Goal: Transaction & Acquisition: Subscribe to service/newsletter

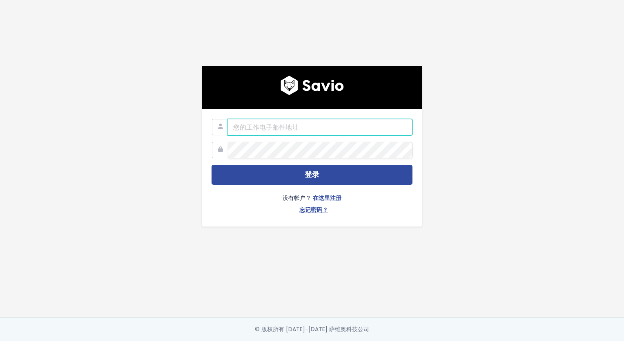
click at [298, 125] on input "email" at bounding box center [320, 127] width 185 height 16
click at [322, 193] on link "在这里注册" at bounding box center [327, 199] width 29 height 12
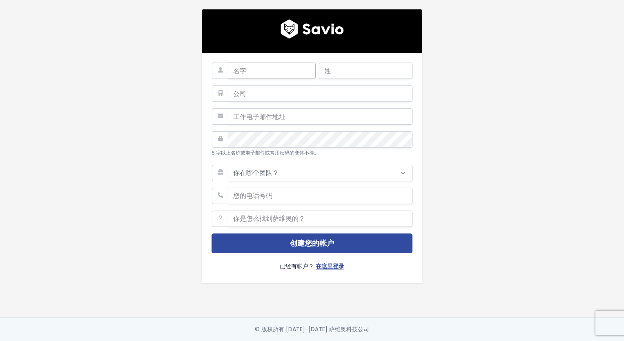
click at [271, 67] on input "text" at bounding box center [272, 71] width 88 height 16
type input "[PERSON_NAME]"
type input "宋"
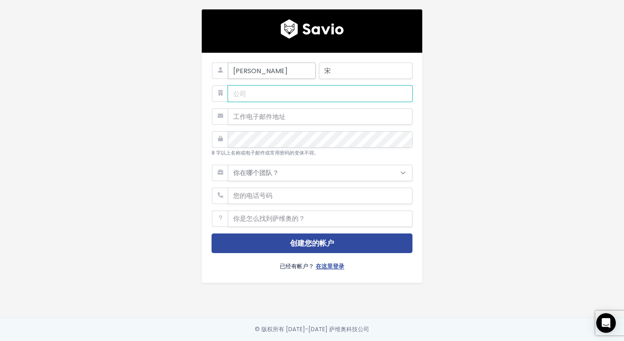
type input "没有"
type input "[EMAIL_ADDRESS][DOMAIN_NAME]"
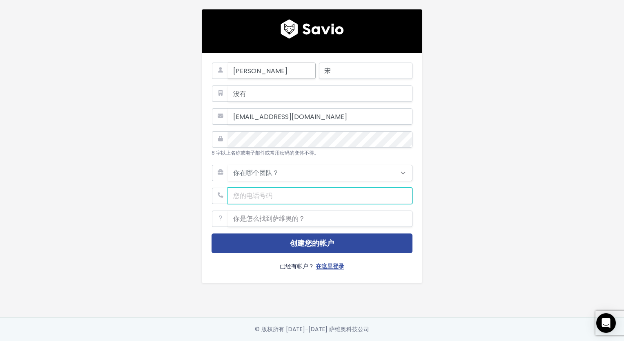
type input "18646307898"
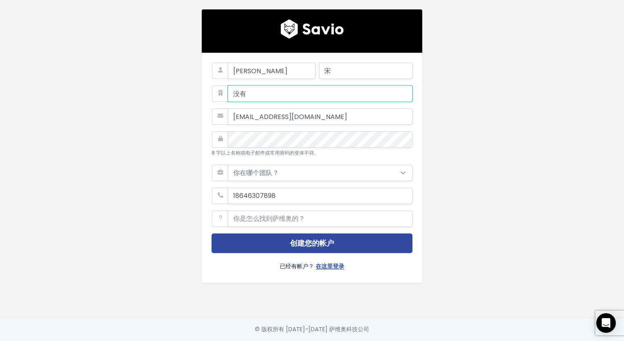
click at [271, 95] on input "没有" at bounding box center [320, 93] width 185 height 16
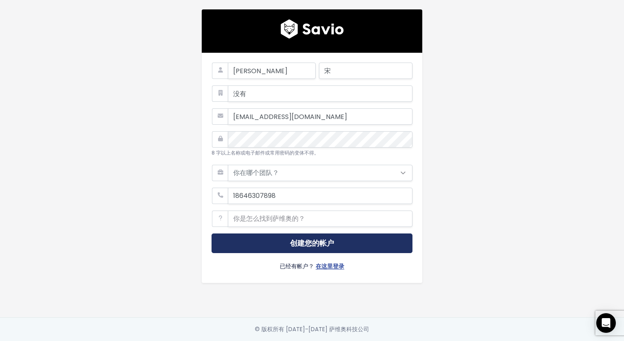
click at [285, 237] on button "创建您的帐户" at bounding box center [312, 243] width 201 height 20
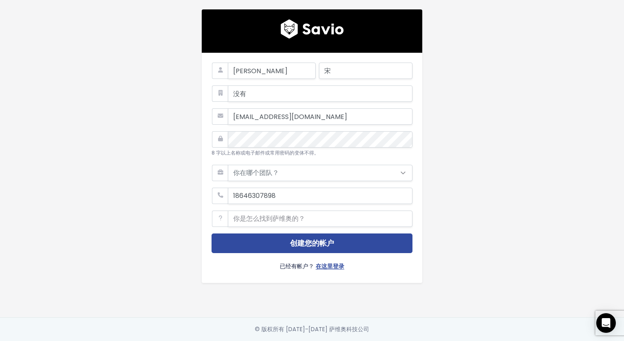
click at [296, 22] on img at bounding box center [312, 29] width 63 height 20
click at [229, 64] on input "text" at bounding box center [272, 71] width 88 height 16
click at [235, 67] on input "text" at bounding box center [272, 71] width 88 height 16
type input "商"
type input "送"
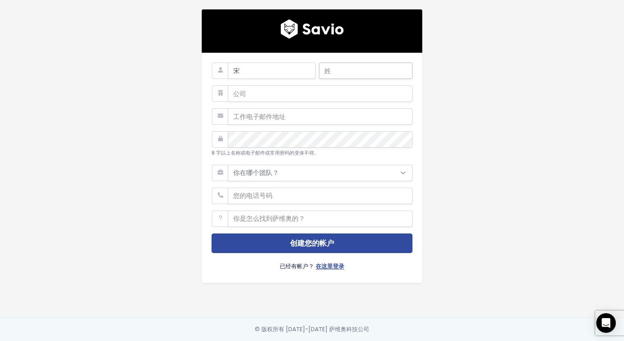
type input "宋"
click at [337, 72] on input "text" at bounding box center [366, 71] width 94 height 16
click at [363, 67] on input "text" at bounding box center [366, 71] width 94 height 16
type input "[PERSON_NAME]"
type input "宋"
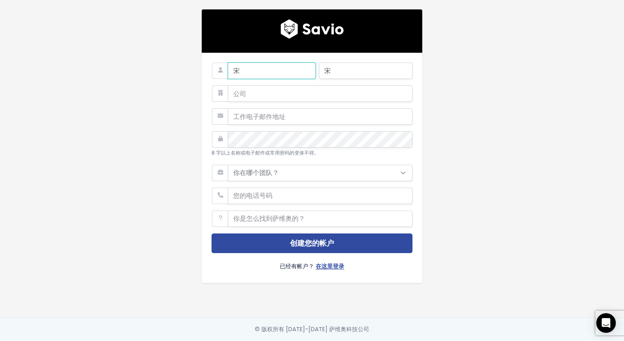
click at [268, 66] on input "宋" at bounding box center [272, 71] width 88 height 16
type input "[PERSON_NAME]"
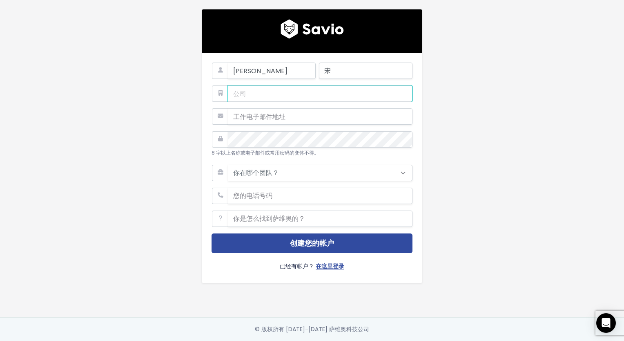
click at [172, 92] on div "杨 宋 8 字以上名称或电子邮件或常用密码的变体不得。 你在哪个团队？ 支持 产品 销售 客户成功案例" at bounding box center [312, 158] width 466 height 317
click at [251, 96] on input "text" at bounding box center [320, 93] width 185 height 16
type input "没有"
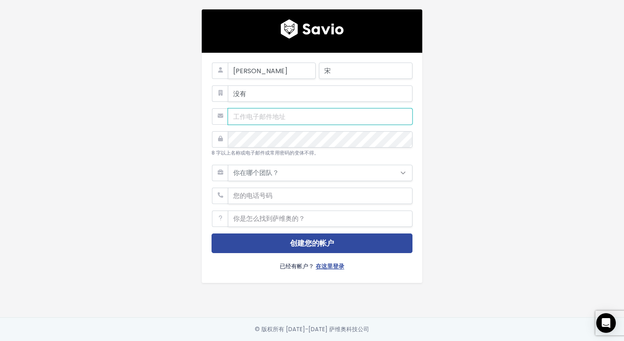
click at [259, 113] on input "email" at bounding box center [320, 116] width 185 height 16
type input "[EMAIL_ADDRESS][DOMAIN_NAME]"
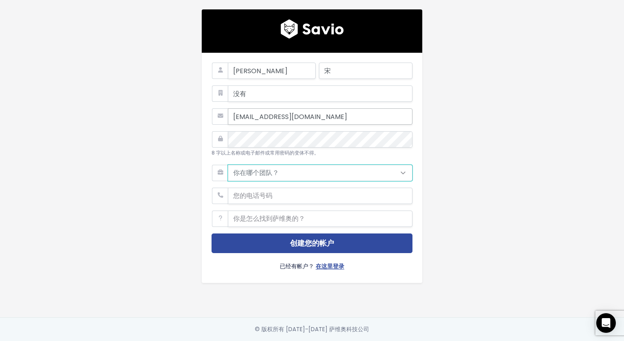
type input "18646307898"
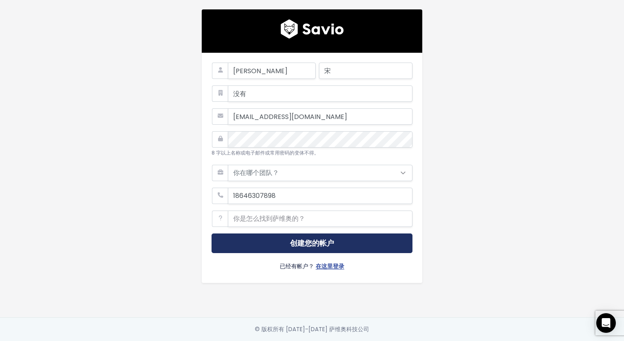
click at [279, 235] on button "创建您的帐户" at bounding box center [312, 243] width 201 height 20
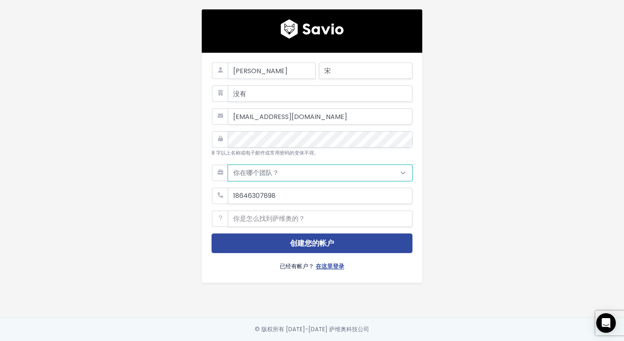
click at [275, 171] on select "你在哪个团队？ 支持 产品 销售 客户成功案例 营销 其他" at bounding box center [320, 173] width 185 height 16
select select "OTHER"
click at [228, 165] on select "你在哪个团队？ 支持 产品 销售 客户成功案例 营销 其他" at bounding box center [320, 173] width 185 height 16
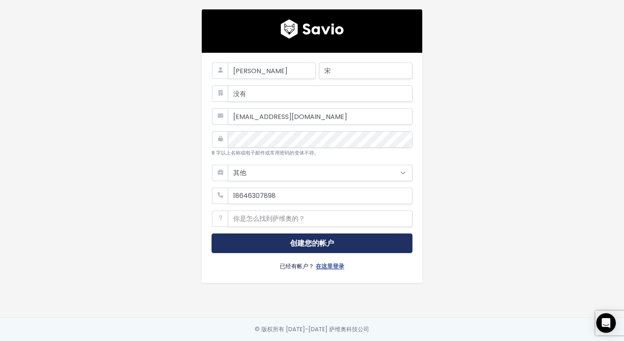
click at [276, 239] on button "创建您的帐户" at bounding box center [312, 243] width 201 height 20
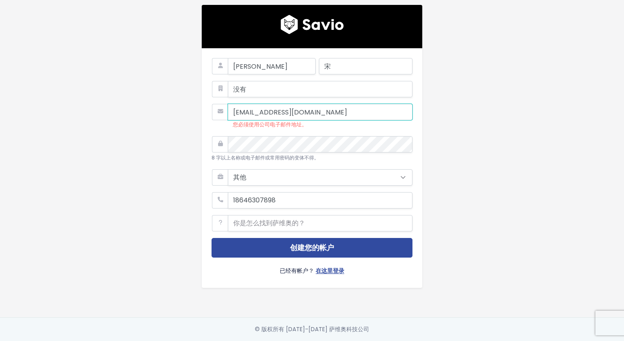
click at [349, 112] on input "[EMAIL_ADDRESS][DOMAIN_NAME]" at bounding box center [320, 112] width 185 height 16
click at [146, 129] on div "[PERSON_NAME] 宋 没有 [EMAIL_ADDRESS][DOMAIN_NAME] 您必须使用公司电子邮件地址。 8 字以上名称或电子邮件或常用密…" at bounding box center [312, 158] width 466 height 317
